Goal: Check status: Check status

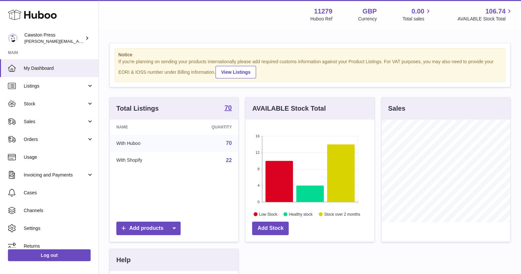
scroll to position [103, 128]
click at [30, 125] on link "Sales" at bounding box center [49, 122] width 98 height 18
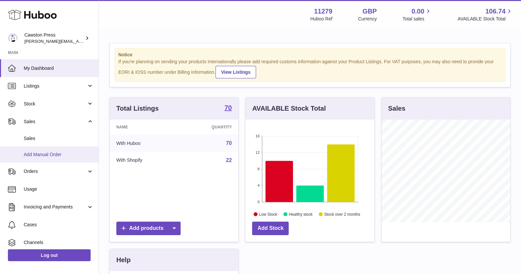
click at [51, 150] on link "Add Manual Order" at bounding box center [49, 155] width 98 height 16
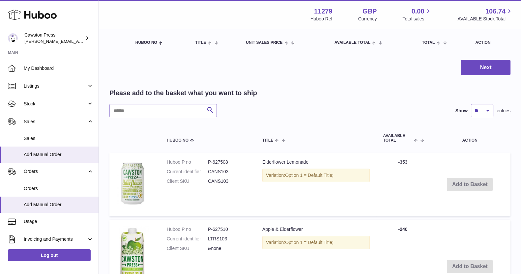
scroll to position [39, 0]
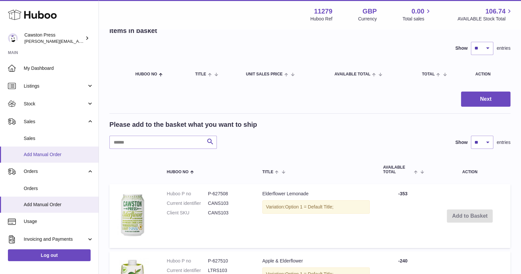
click at [40, 155] on span "Add Manual Order" at bounding box center [59, 155] width 70 height 6
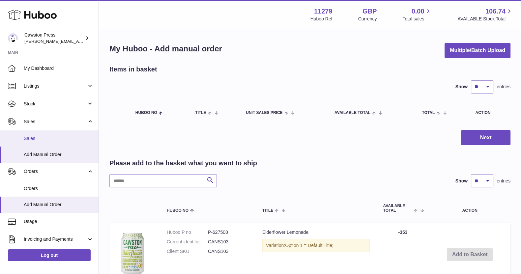
click at [45, 136] on span "Sales" at bounding box center [59, 138] width 70 height 6
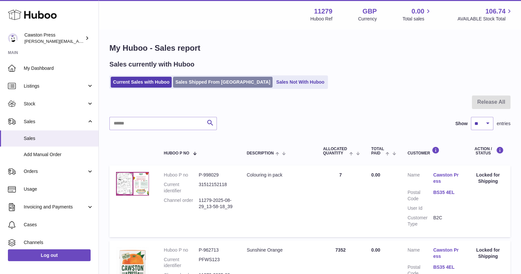
click at [200, 83] on link "Sales Shipped From Huboo" at bounding box center [222, 82] width 99 height 11
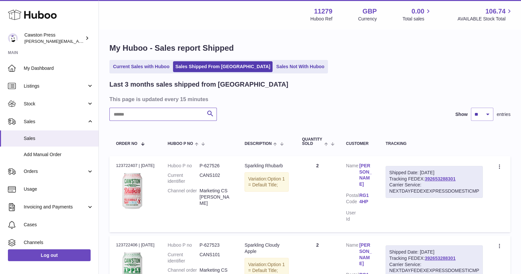
click at [139, 113] on input "text" at bounding box center [162, 114] width 107 height 13
paste input "*******"
type input "*******"
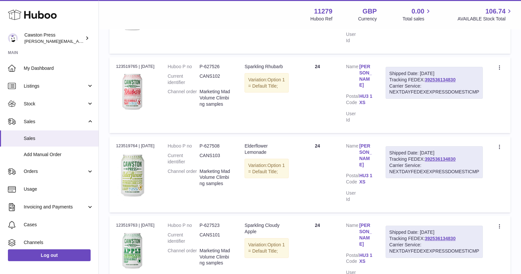
scroll to position [188, 0]
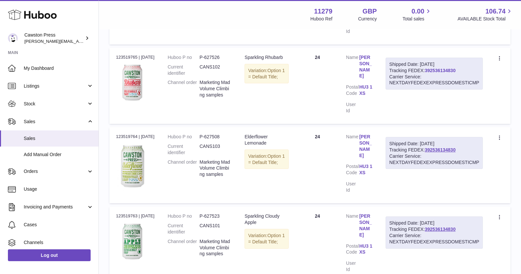
click at [448, 68] on link "392536134830" at bounding box center [440, 70] width 31 height 5
click at [444, 147] on link "392536134830" at bounding box center [440, 149] width 31 height 5
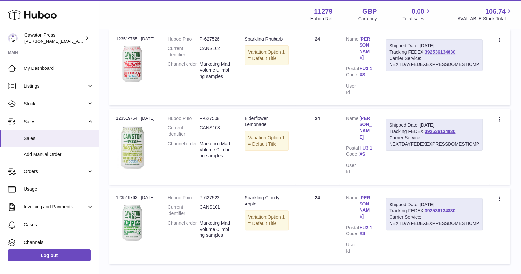
scroll to position [229, 0]
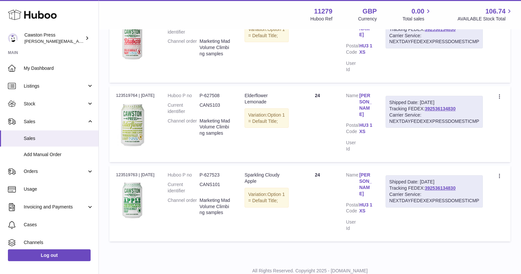
click at [461, 137] on td "Shipped Date: [DATE] Tracking FEDEX: 392536134830 Carrier Service: NEXTDAYFEDEX…" at bounding box center [434, 124] width 110 height 76
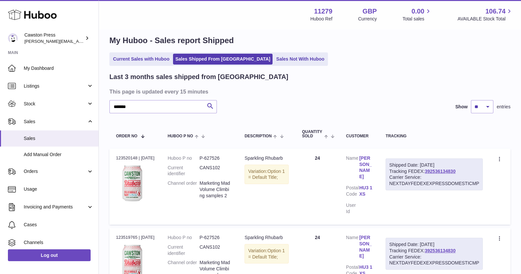
scroll to position [0, 0]
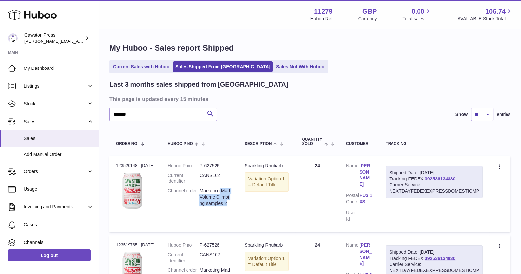
drag, startPoint x: 222, startPoint y: 188, endPoint x: 232, endPoint y: 201, distance: 16.2
click at [231, 201] on dd "Marketing Mad Volume Climbing samples 2" at bounding box center [215, 197] width 32 height 19
copy dd "Mad Volume Climbing samples 2"
